Goal: Task Accomplishment & Management: Manage account settings

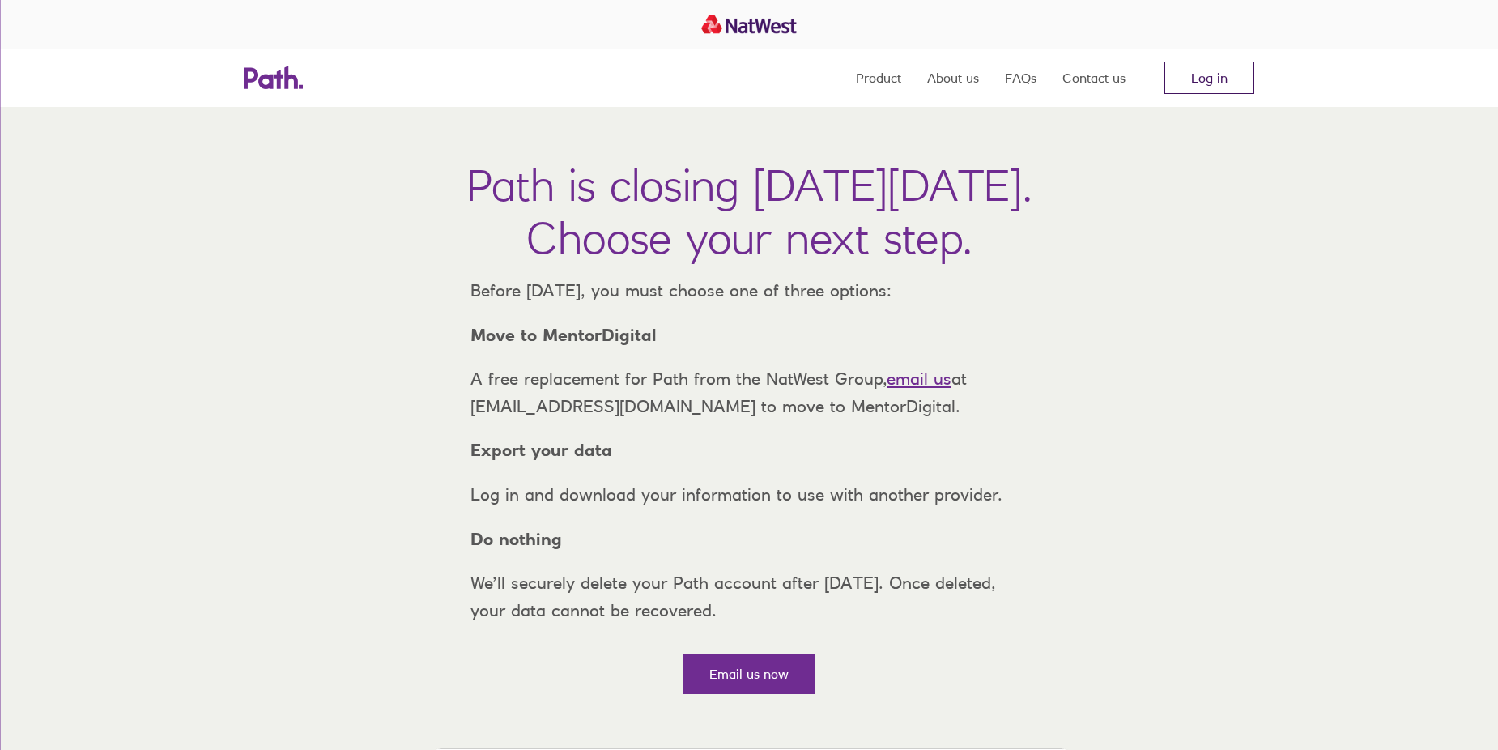
click at [1220, 83] on link "Log in" at bounding box center [1209, 78] width 90 height 32
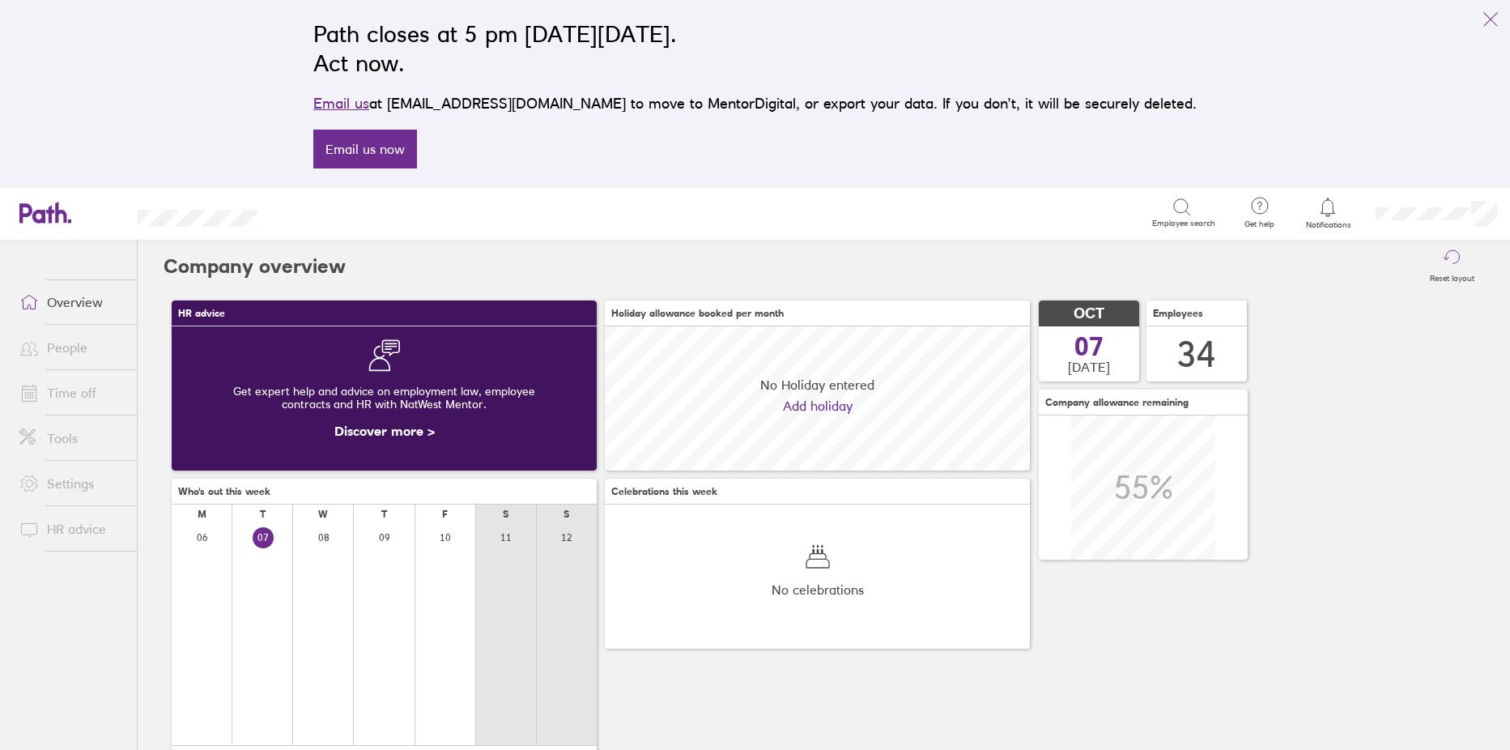
scroll to position [144, 425]
click at [70, 394] on link "Time off" at bounding box center [71, 392] width 130 height 32
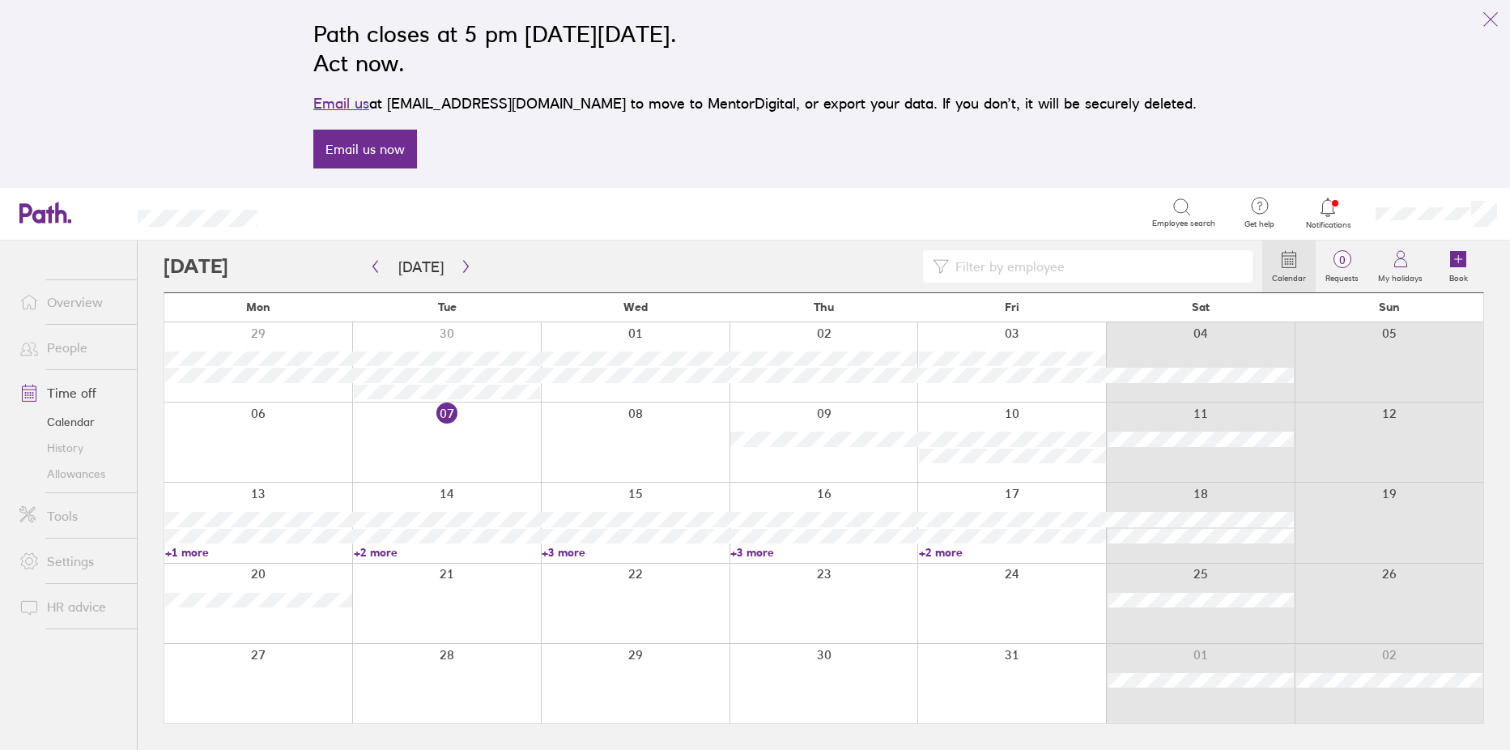
click at [208, 551] on link "+1 more" at bounding box center [258, 552] width 187 height 15
click at [373, 554] on link "+2 more" at bounding box center [447, 552] width 187 height 15
click at [545, 552] on link "+3 more" at bounding box center [635, 552] width 187 height 15
click at [547, 551] on link "+3 more" at bounding box center [635, 552] width 187 height 15
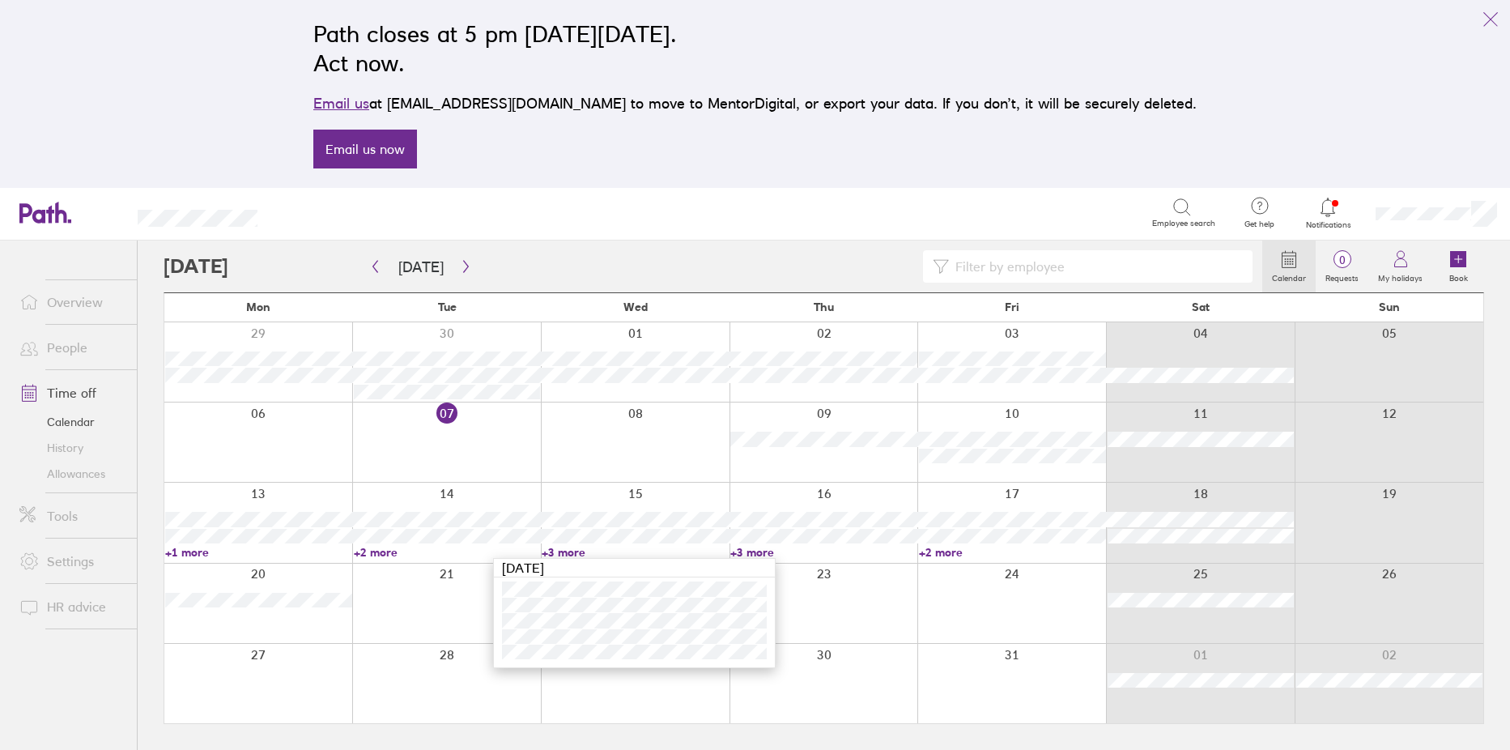
click at [766, 551] on link "+3 more" at bounding box center [823, 552] width 187 height 15
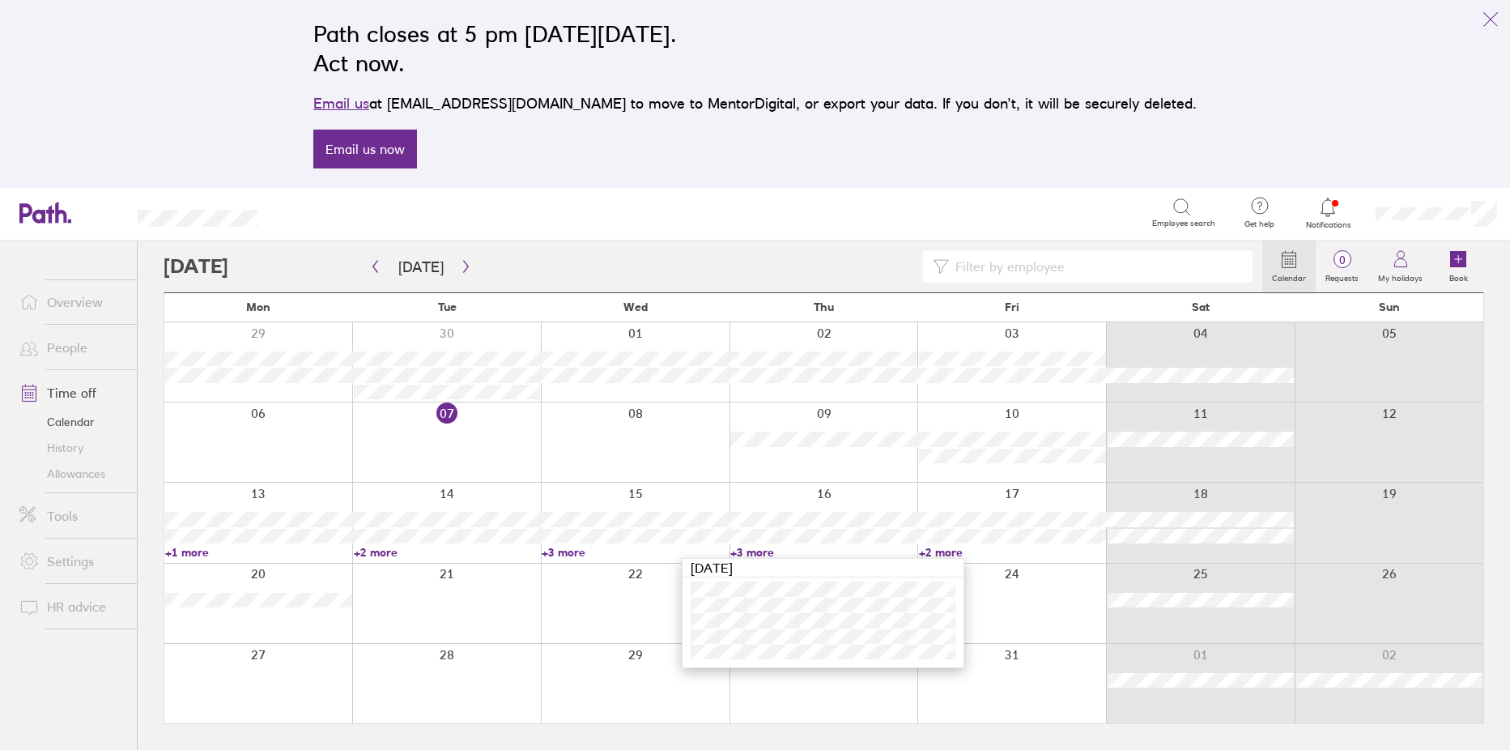
click at [936, 546] on link "+2 more" at bounding box center [1012, 552] width 187 height 15
click at [936, 550] on link "+2 more" at bounding box center [1012, 552] width 187 height 15
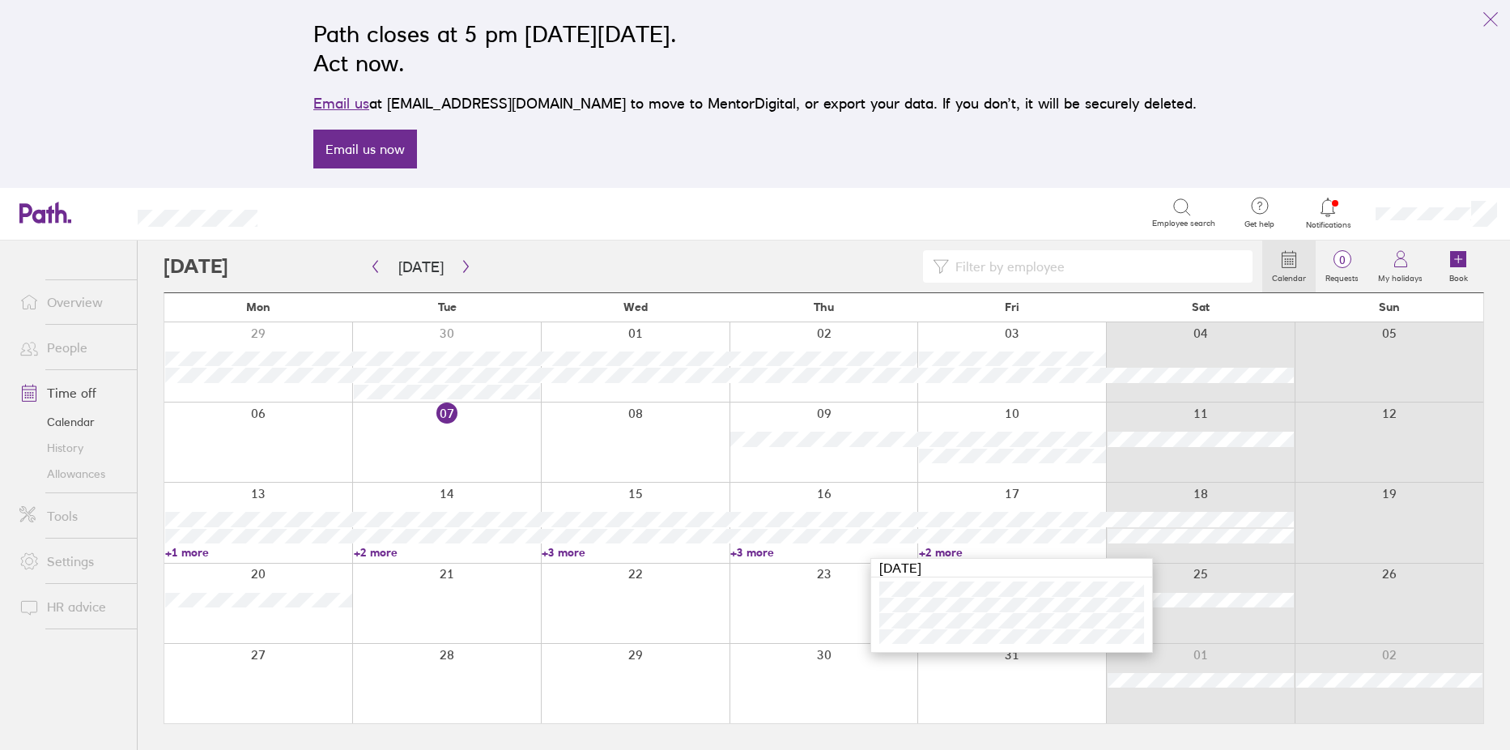
click at [198, 546] on link "+1 more" at bounding box center [258, 552] width 187 height 15
click at [187, 548] on link "+1 more" at bounding box center [258, 552] width 187 height 15
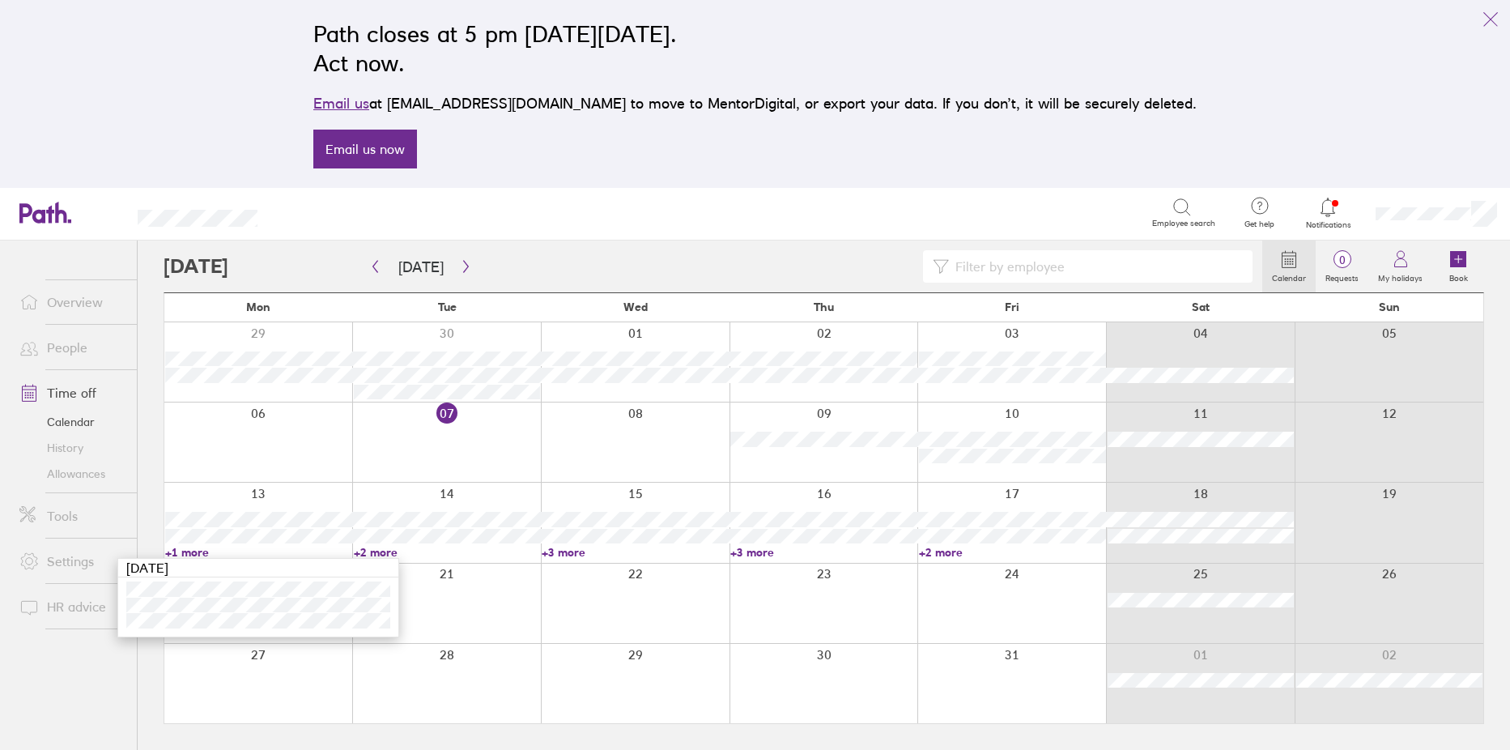
click at [398, 552] on link "+2 more" at bounding box center [447, 552] width 187 height 15
click at [384, 550] on link "+2 more" at bounding box center [447, 552] width 187 height 15
click at [557, 551] on link "+3 more" at bounding box center [635, 552] width 187 height 15
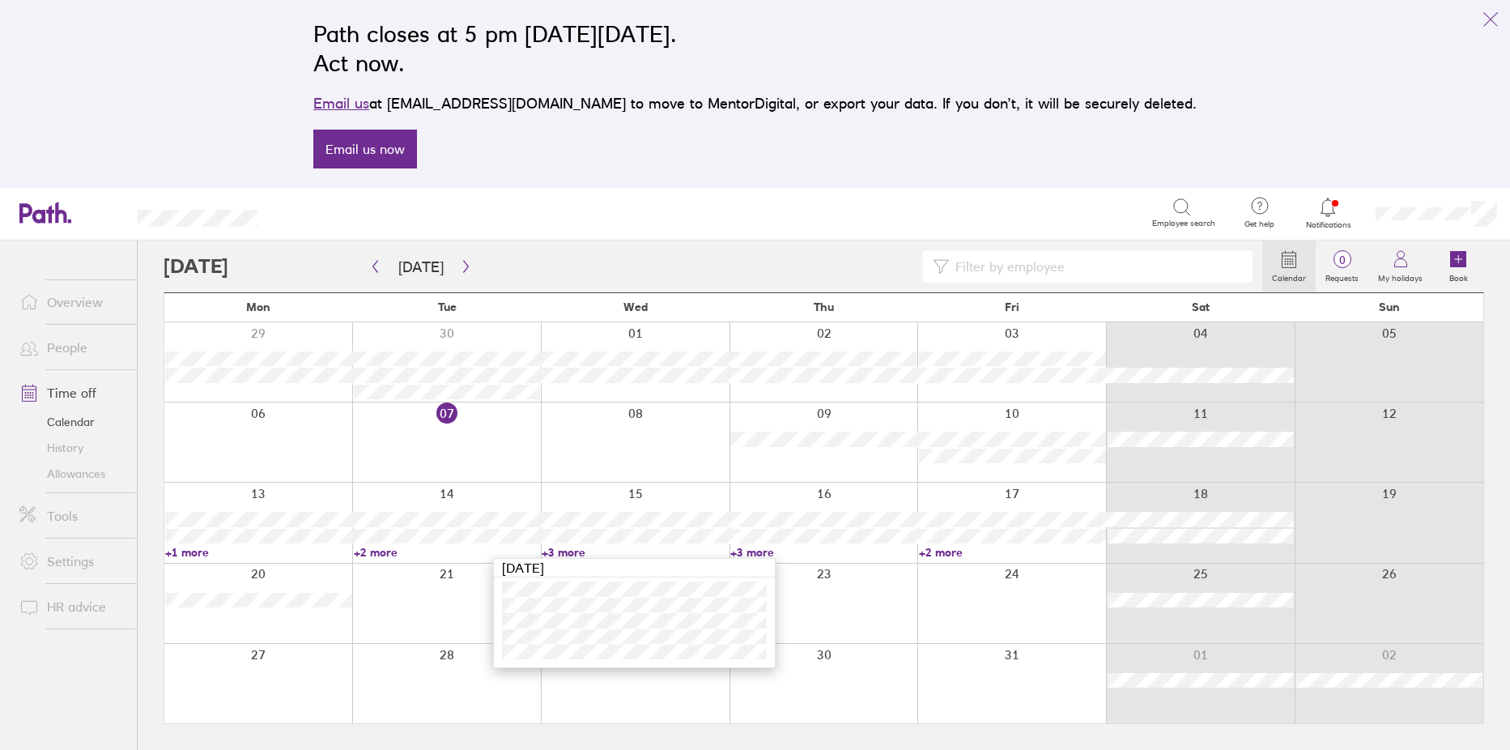
click at [766, 553] on link "+3 more" at bounding box center [823, 552] width 187 height 15
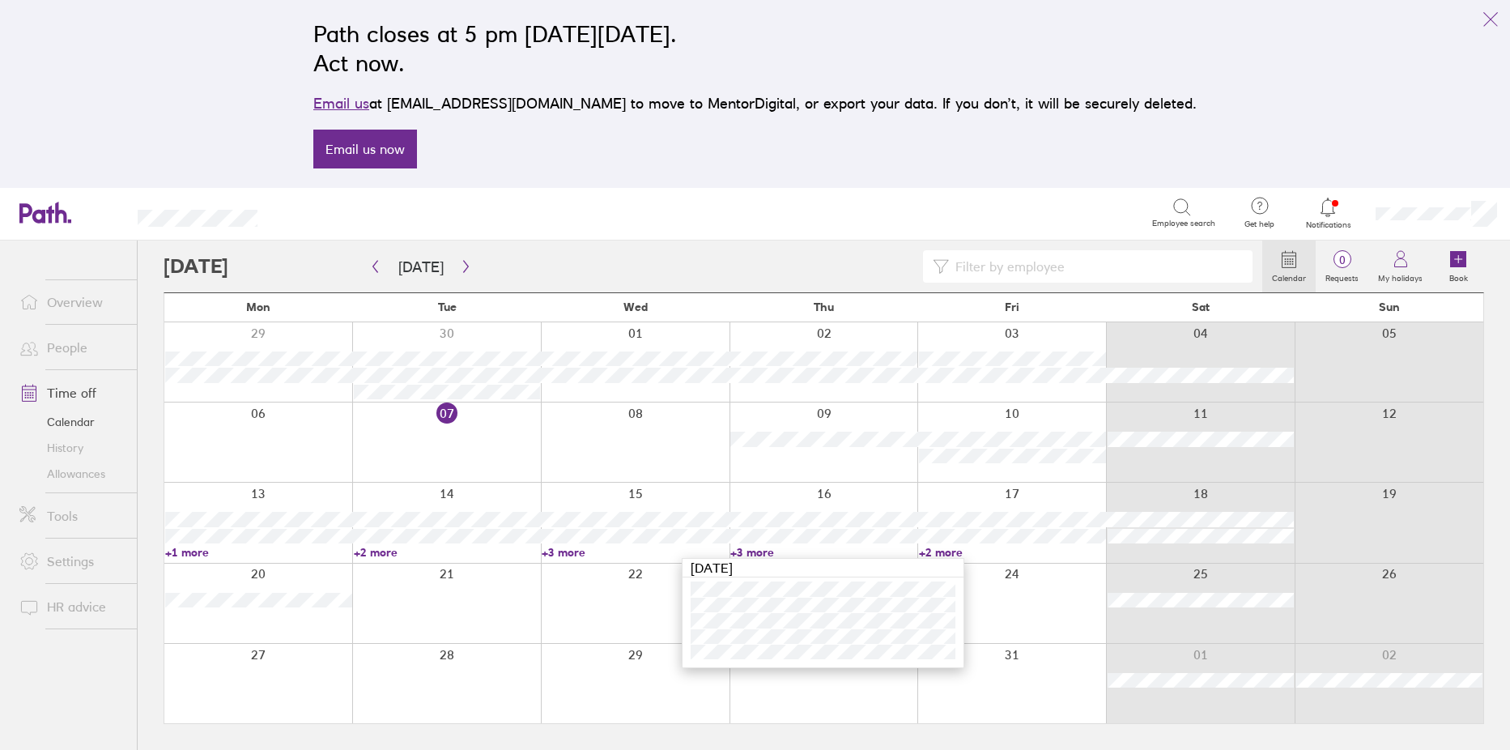
click at [939, 553] on link "+2 more" at bounding box center [1012, 552] width 187 height 15
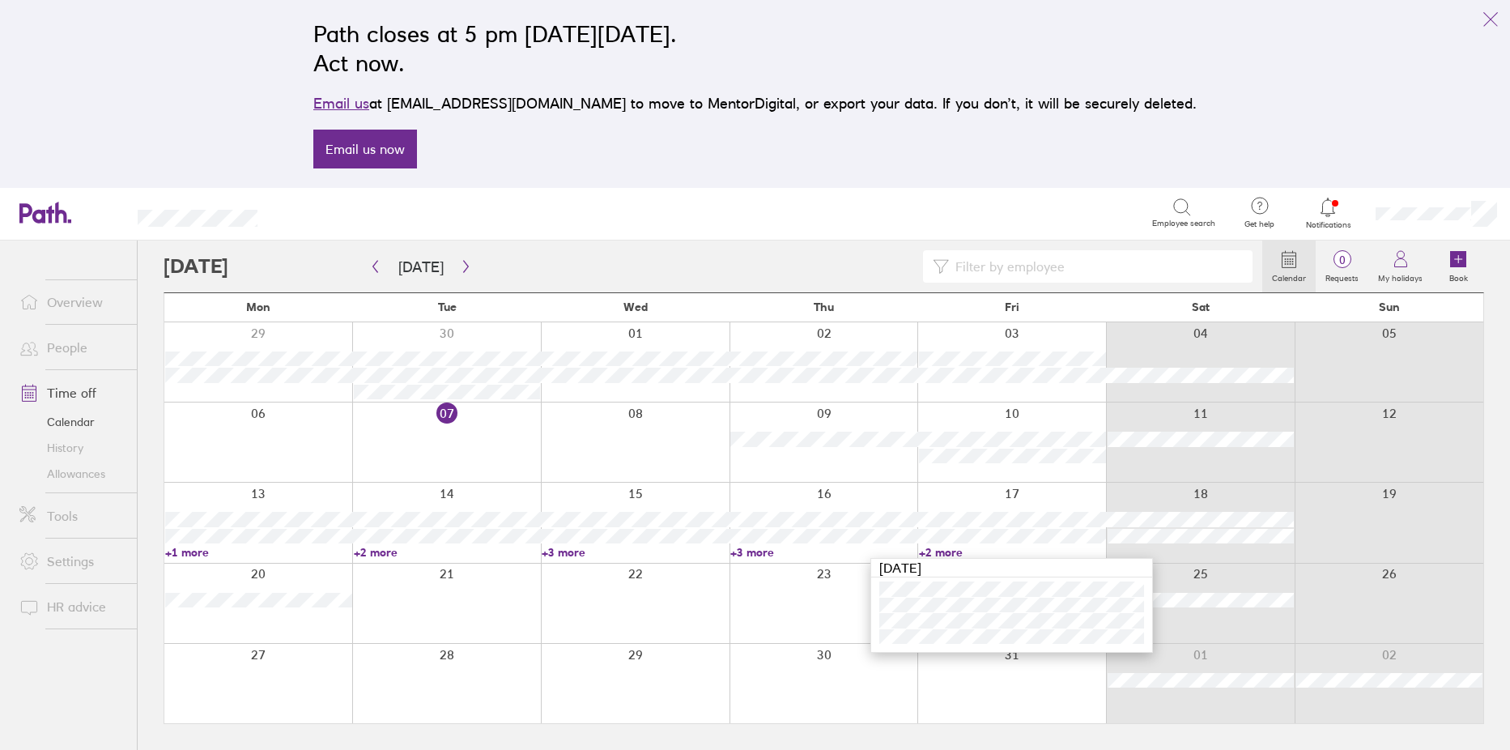
click at [1178, 635] on div at bounding box center [1200, 602] width 189 height 79
